Goal: Find specific page/section: Find specific page/section

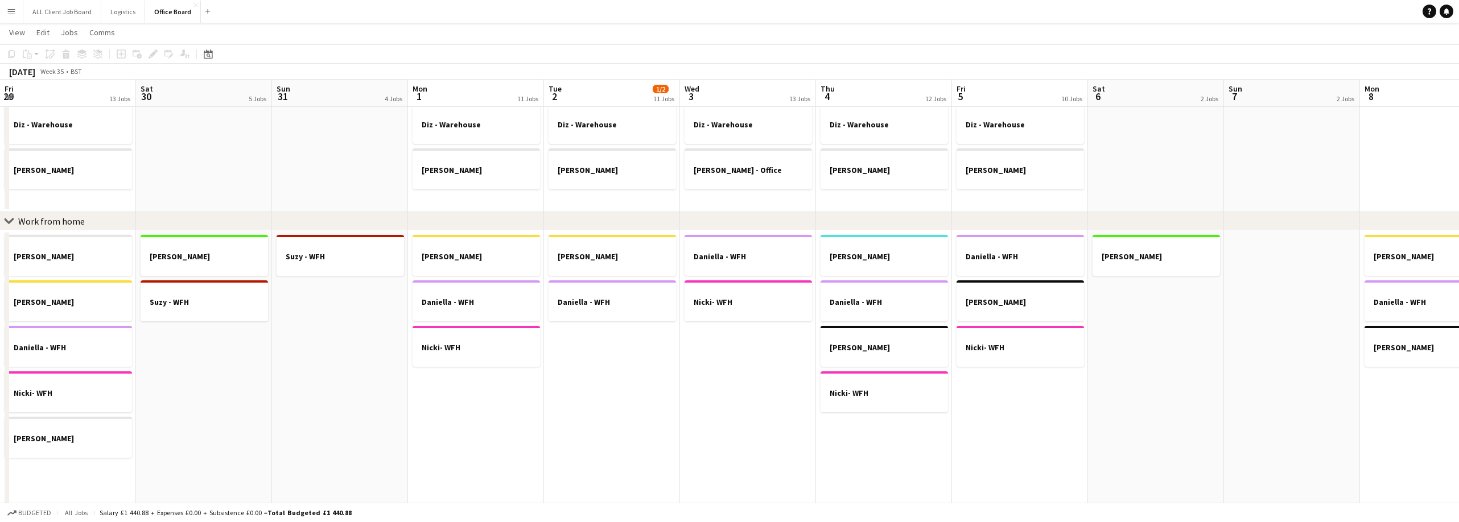
scroll to position [0, 320]
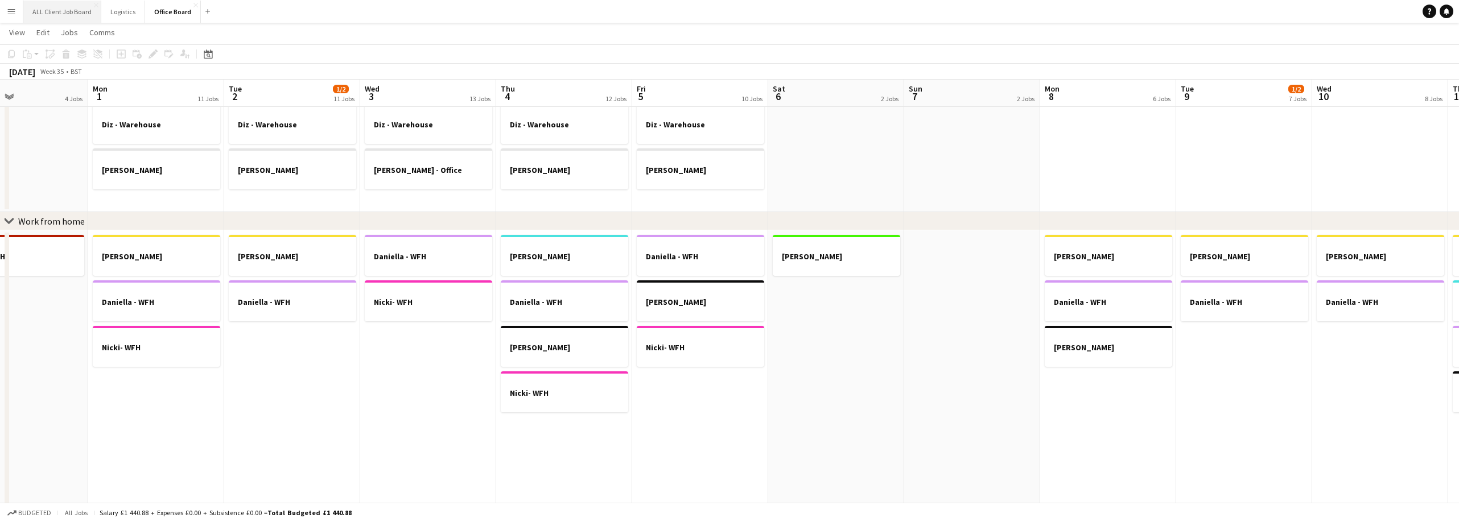
click at [74, 7] on button "ALL Client Job Board Close" at bounding box center [62, 12] width 78 height 22
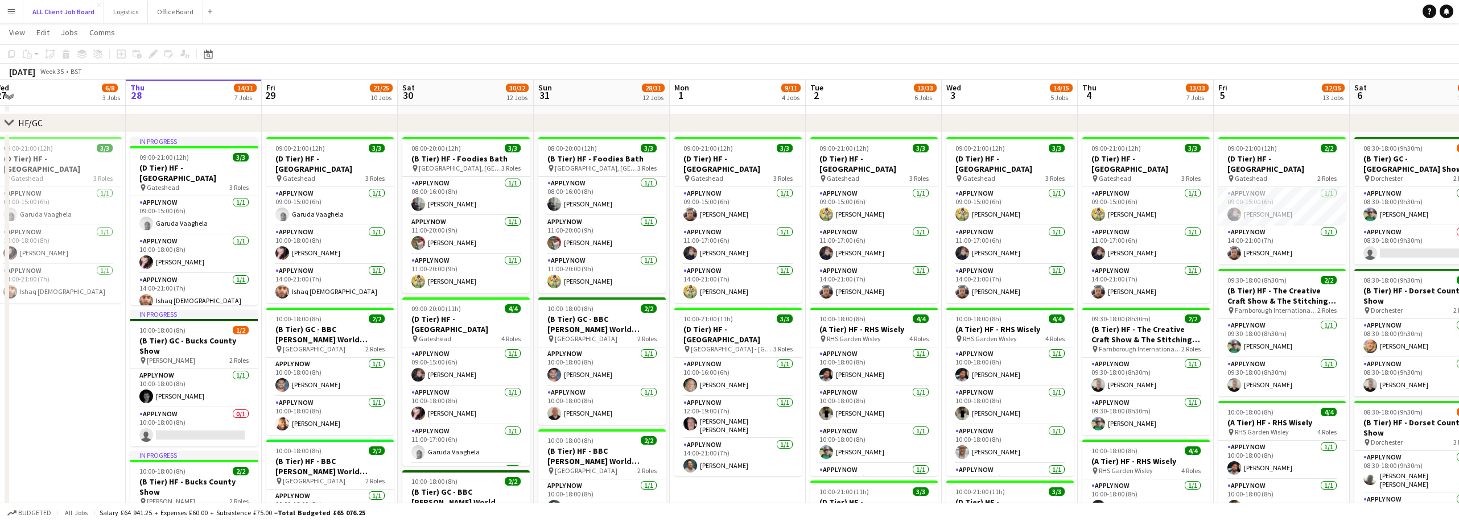
scroll to position [168, 0]
